Goal: Complete application form

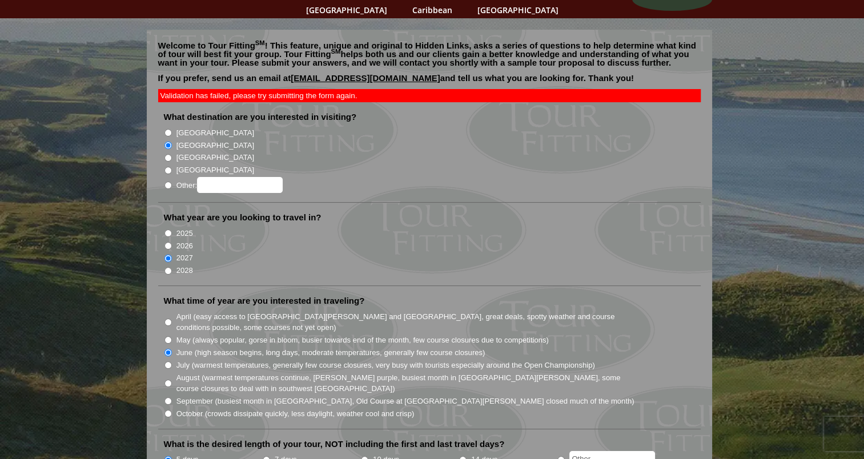
scroll to position [73, 0]
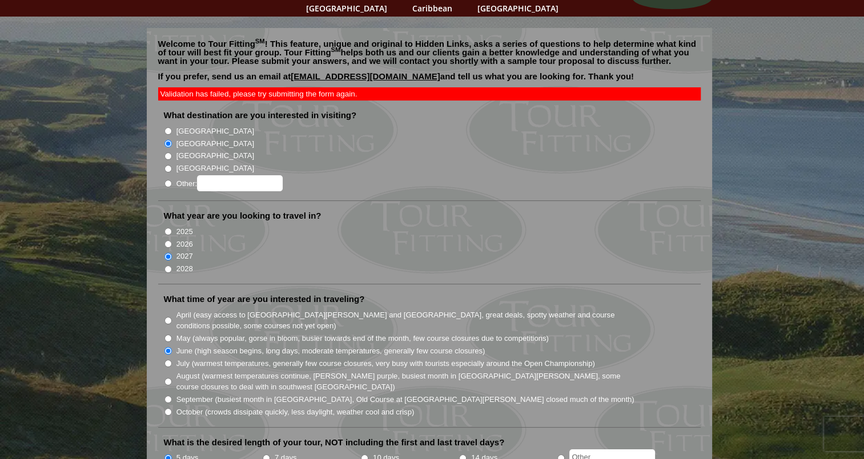
click at [169, 240] on input "2026" at bounding box center [167, 243] width 7 height 7
radio input "true"
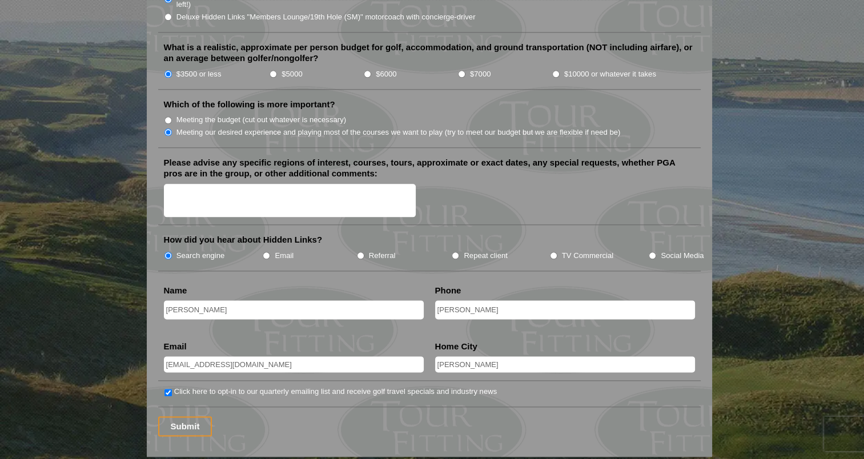
scroll to position [1334, 0]
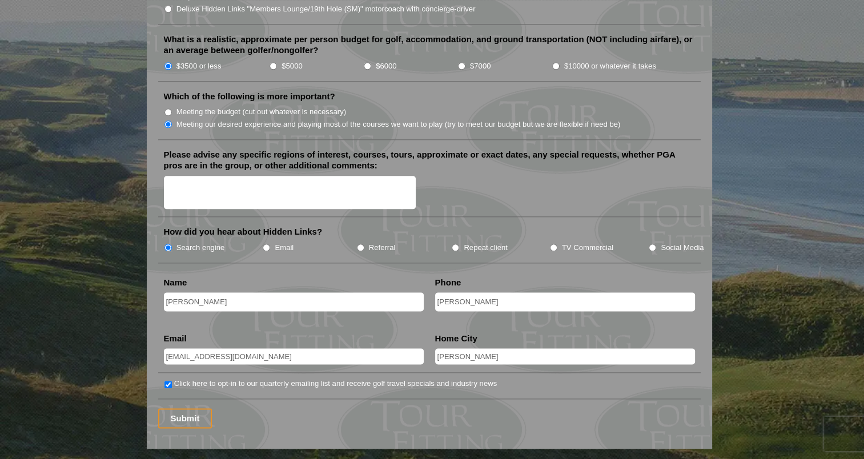
click at [175, 408] on input "Submit" at bounding box center [185, 418] width 54 height 20
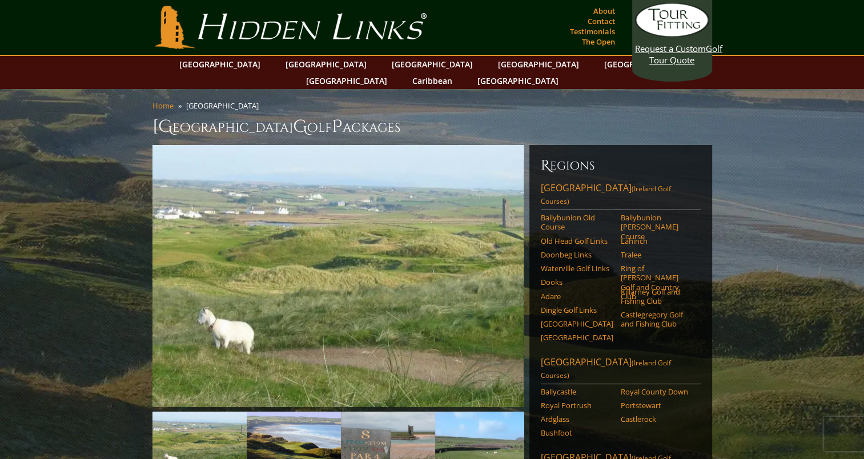
click at [297, 66] on link "[GEOGRAPHIC_DATA]" at bounding box center [326, 64] width 92 height 17
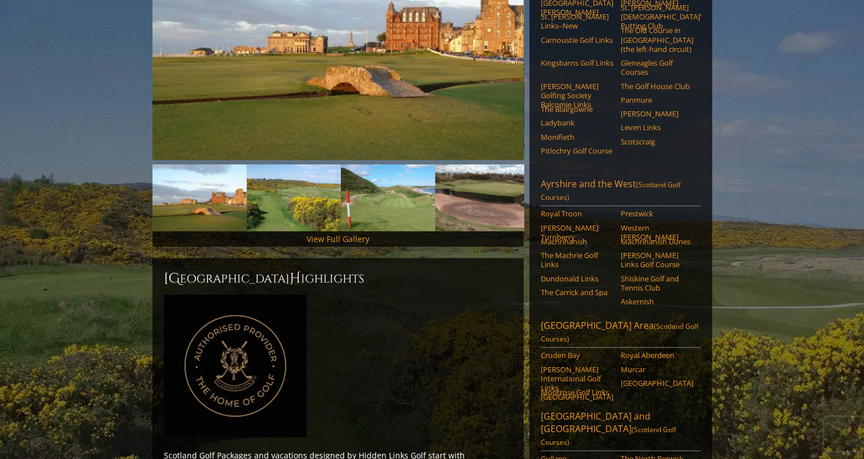
scroll to position [281, 0]
